Goal: Navigation & Orientation: Find specific page/section

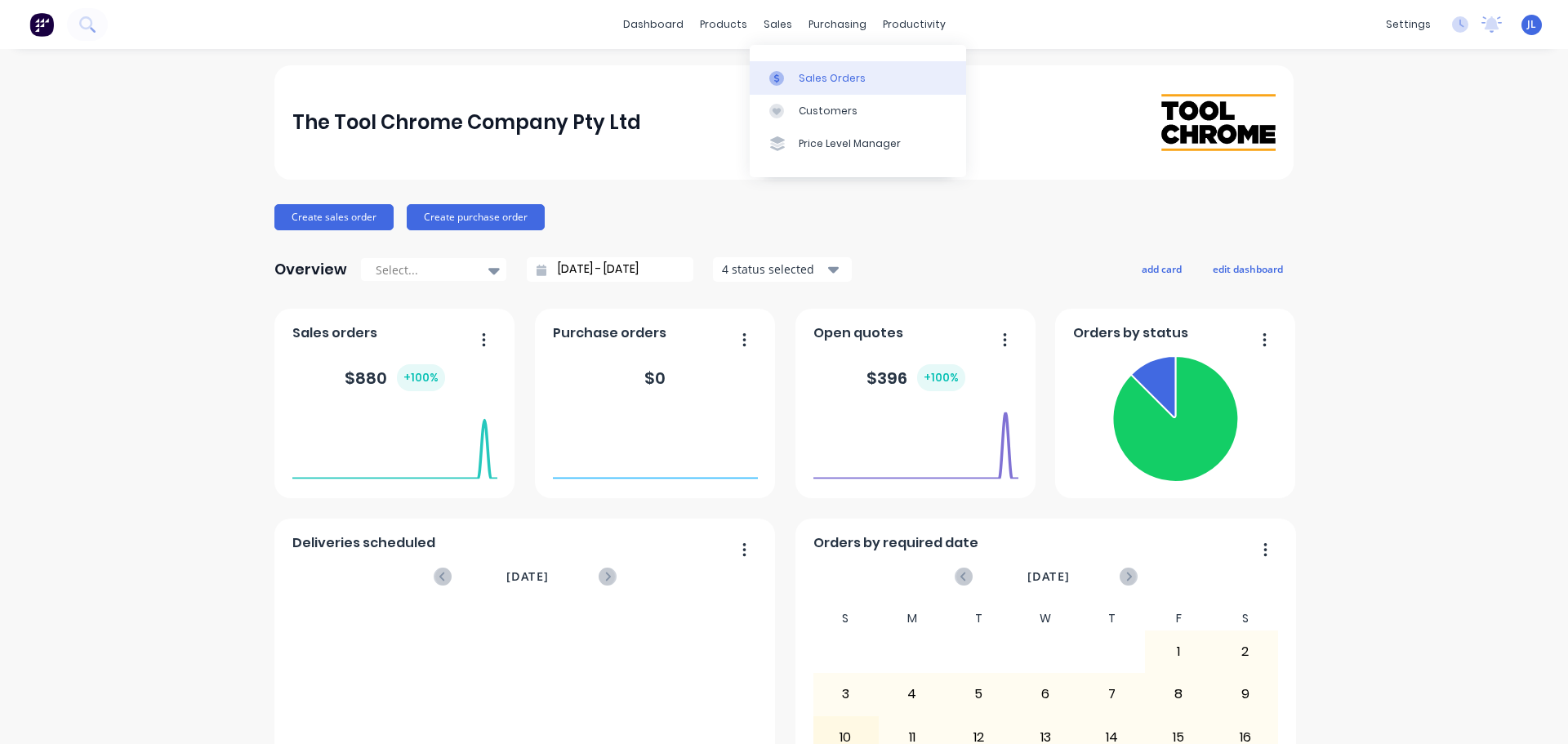
click at [799, 71] on div "Sales Orders" at bounding box center [832, 78] width 67 height 15
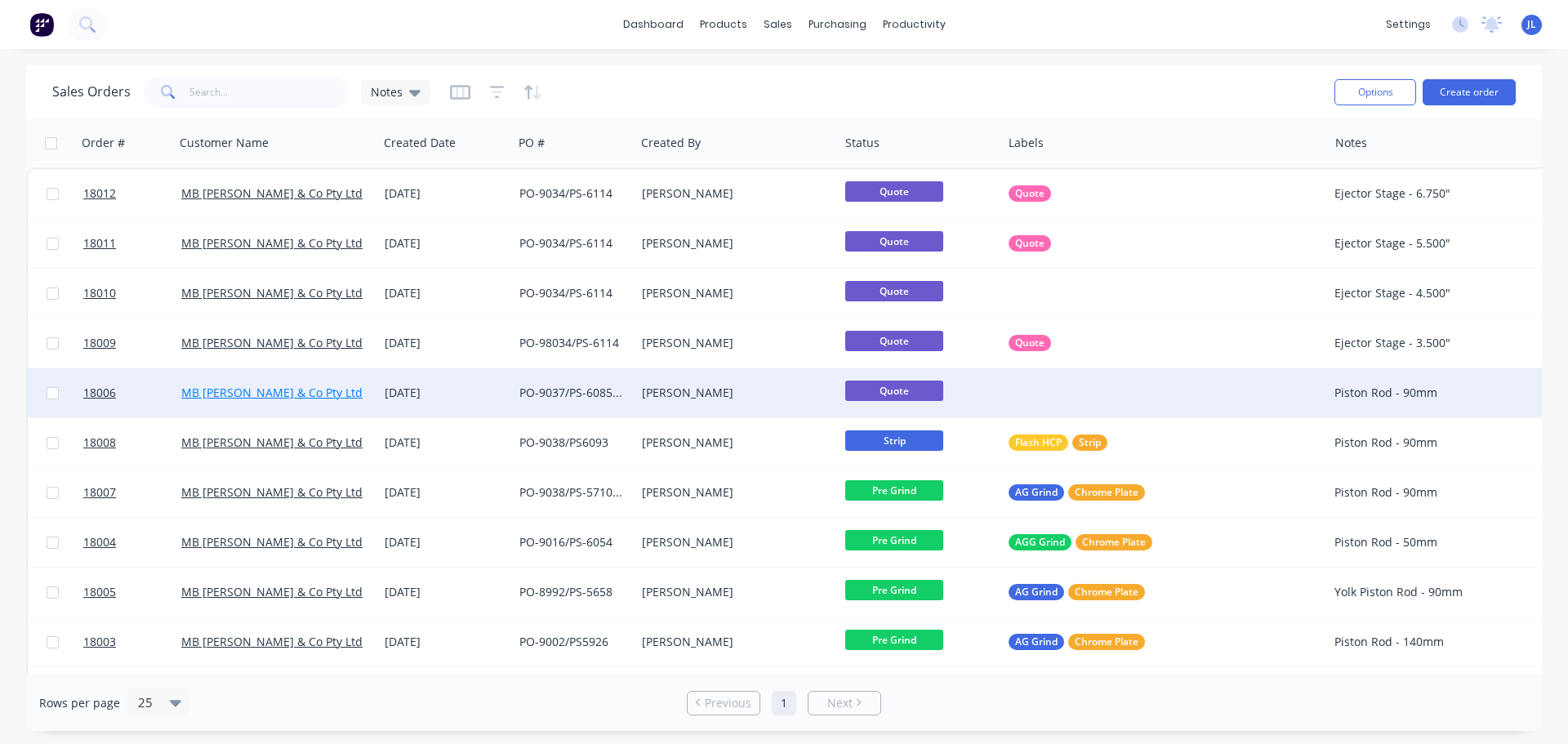
click at [275, 390] on link "MB [PERSON_NAME] & Co Pty Ltd" at bounding box center [272, 392] width 182 height 16
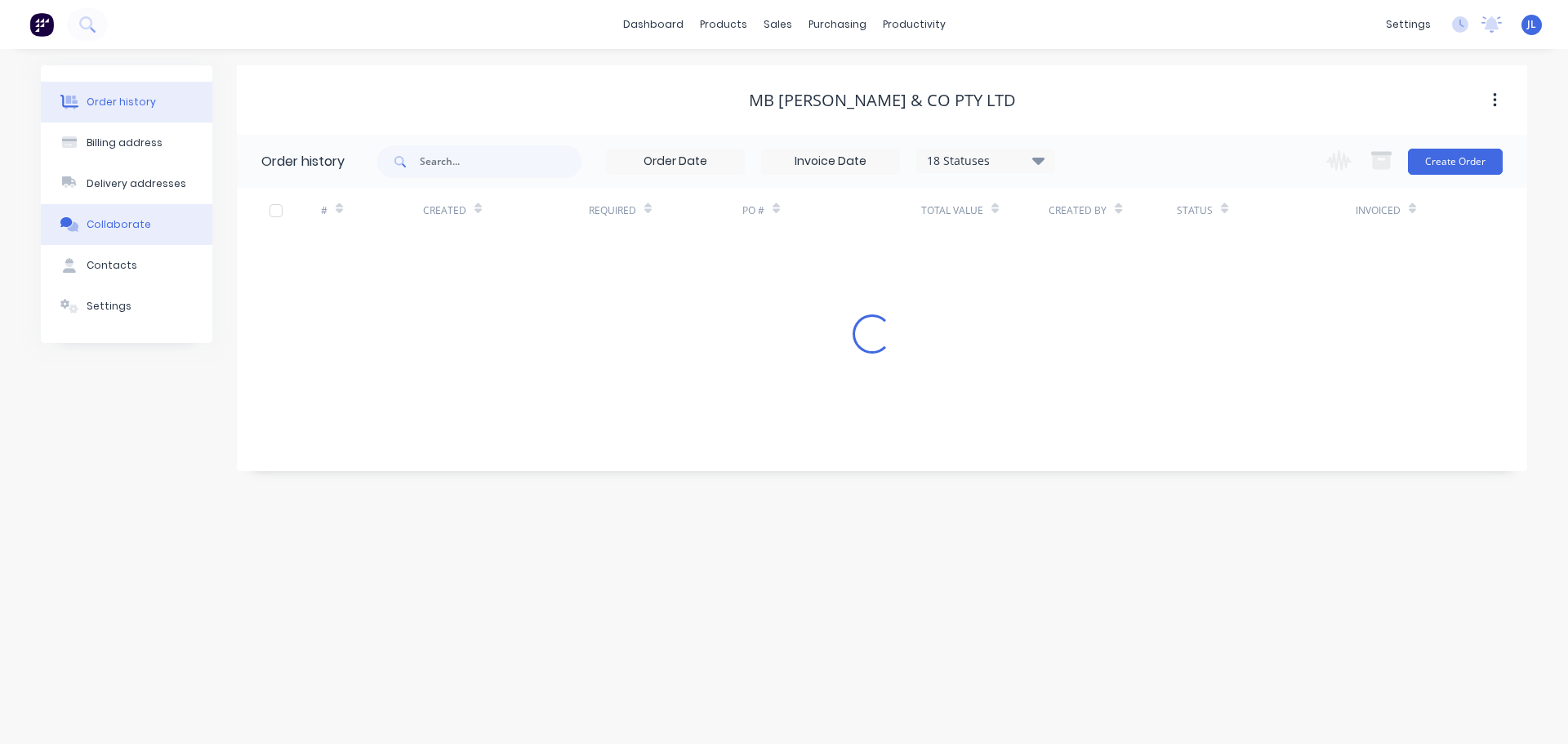
click at [179, 218] on button "Collaborate" at bounding box center [126, 224] width 172 height 41
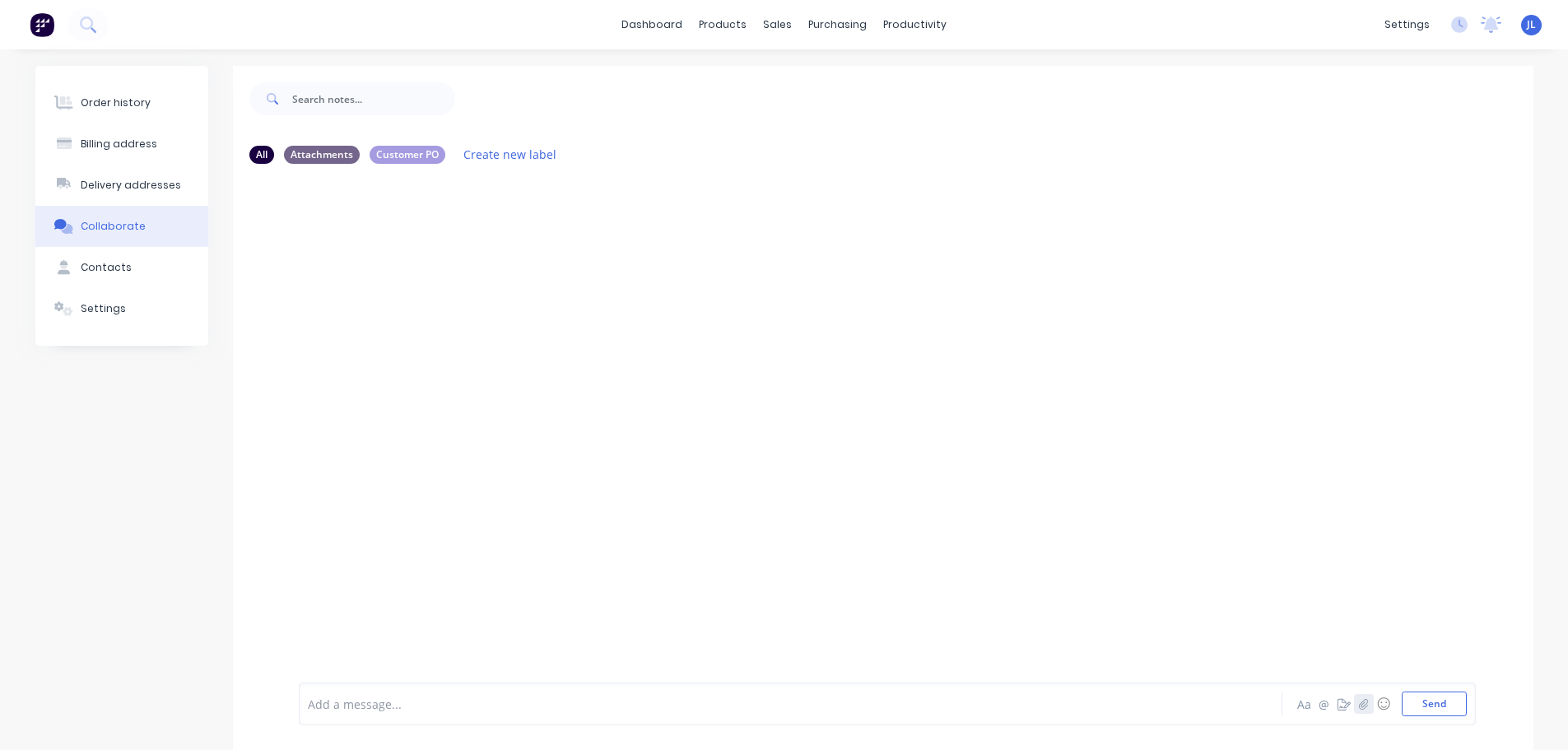
click at [1366, 707] on icon "button" at bounding box center [1362, 704] width 10 height 12
click at [497, 366] on div at bounding box center [883, 428] width 1300 height 501
